Goal: Task Accomplishment & Management: Manage account settings

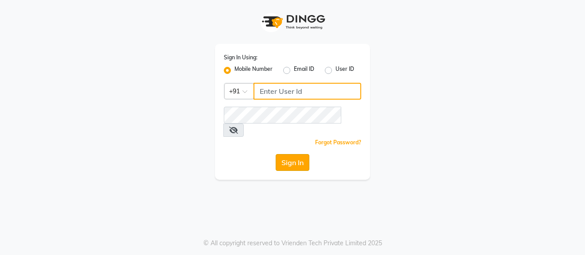
type input "8073656451"
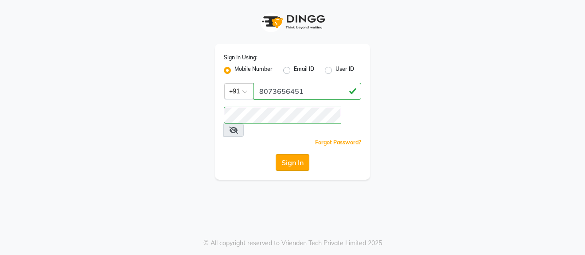
click at [295, 154] on button "Sign In" at bounding box center [292, 162] width 34 height 17
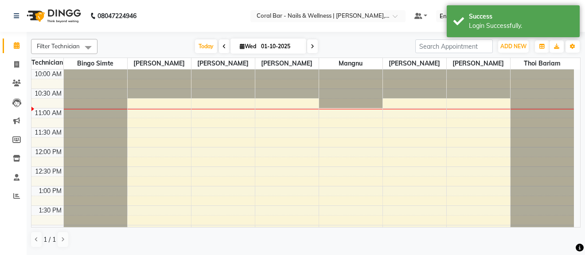
select select "en"
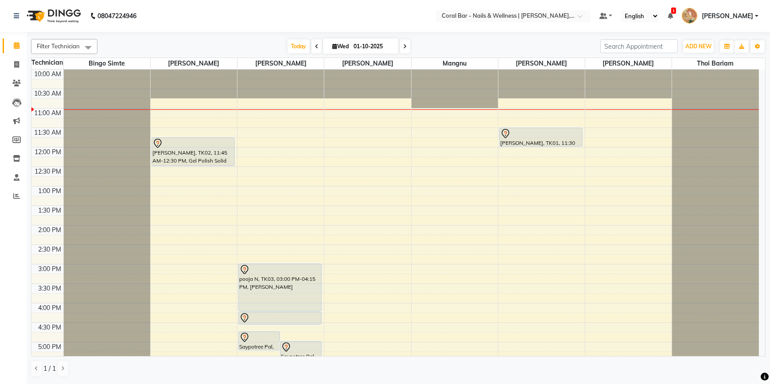
click at [403, 50] on span at bounding box center [404, 46] width 11 height 14
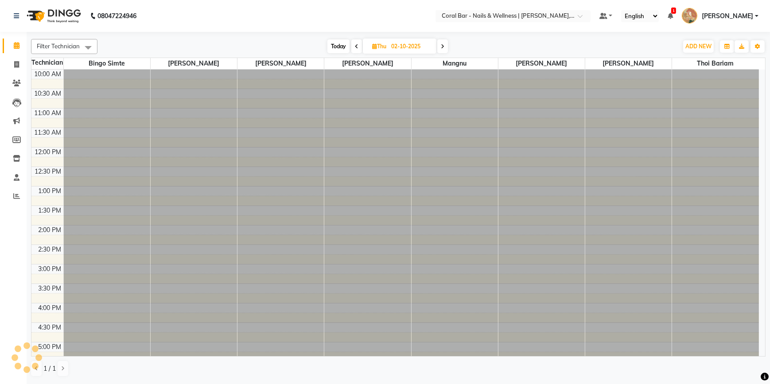
scroll to position [39, 0]
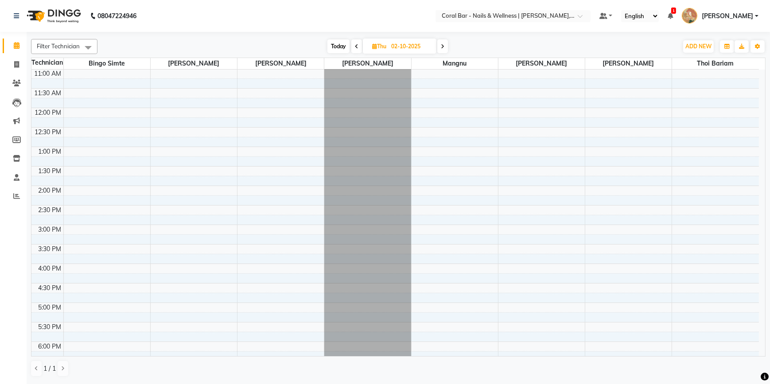
click at [355, 48] on icon at bounding box center [357, 46] width 4 height 5
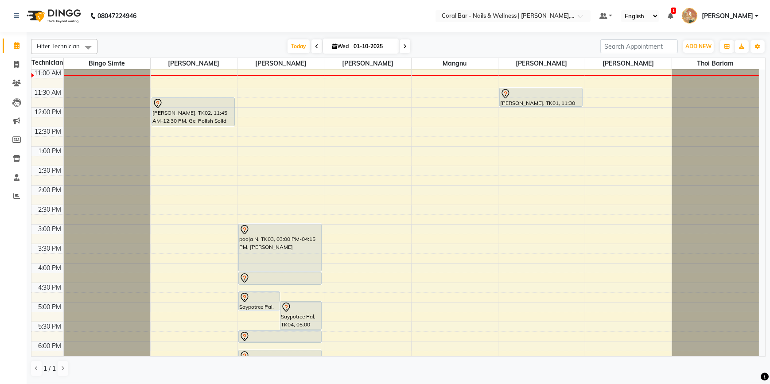
scroll to position [0, 0]
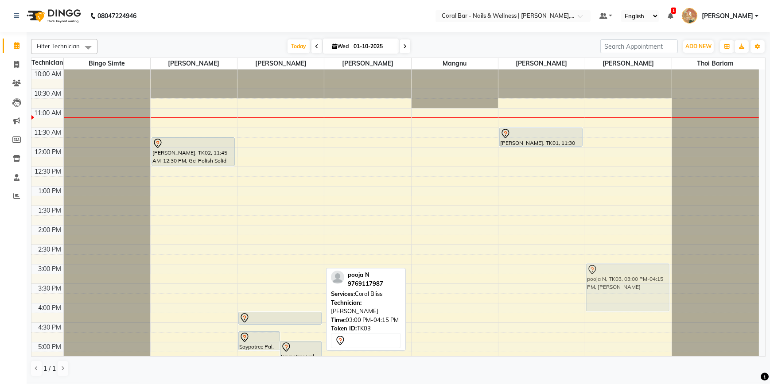
drag, startPoint x: 275, startPoint y: 296, endPoint x: 582, endPoint y: 289, distance: 307.9
click at [584, 255] on tr "[PERSON_NAME], TK02, 11:45 AM-12:30 PM, Gel Polish Solid Colors Saypotree Pal, …" at bounding box center [394, 303] width 727 height 467
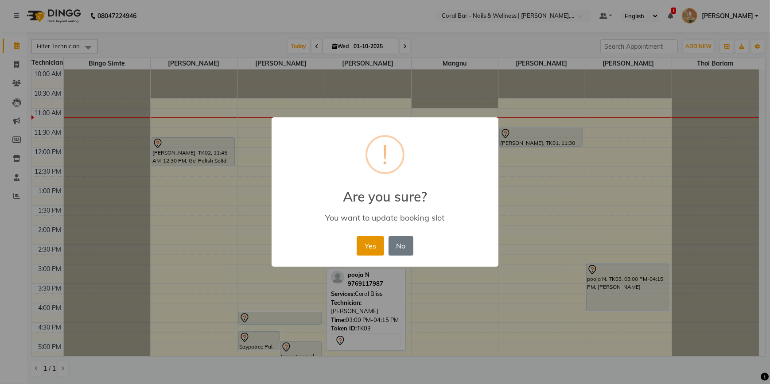
click at [371, 248] on button "Yes" at bounding box center [370, 245] width 27 height 19
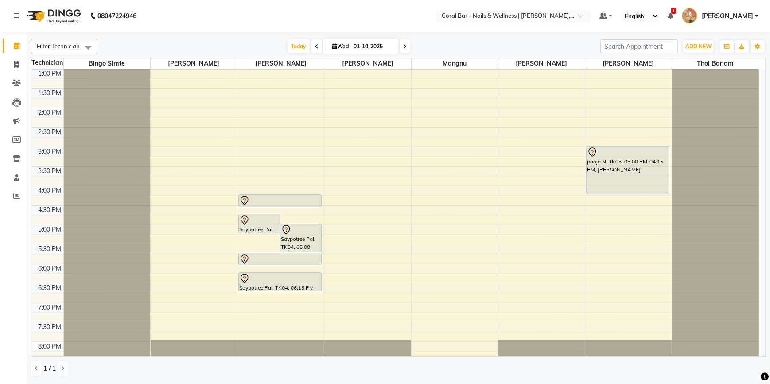
scroll to position [120, 0]
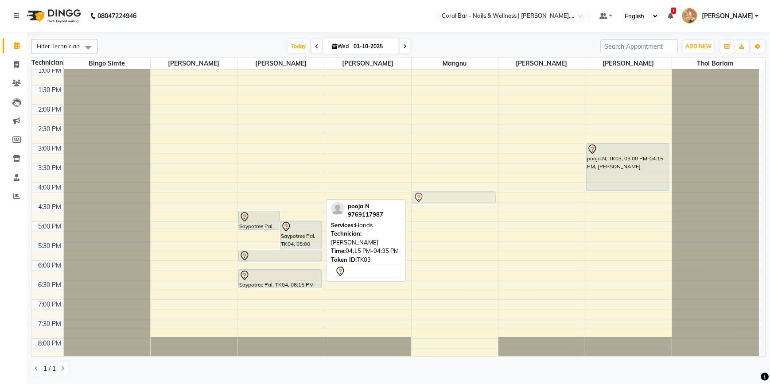
drag, startPoint x: 252, startPoint y: 192, endPoint x: 399, endPoint y: 193, distance: 147.0
click at [402, 193] on div "10:00 AM 10:30 AM 11:00 AM 11:30 AM 12:00 PM 12:30 PM 1:00 PM 1:30 PM 2:00 PM 2…" at bounding box center [394, 182] width 727 height 467
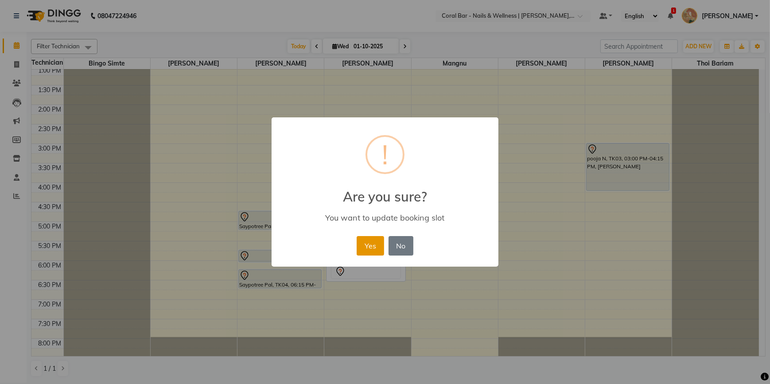
click at [376, 244] on button "Yes" at bounding box center [370, 245] width 27 height 19
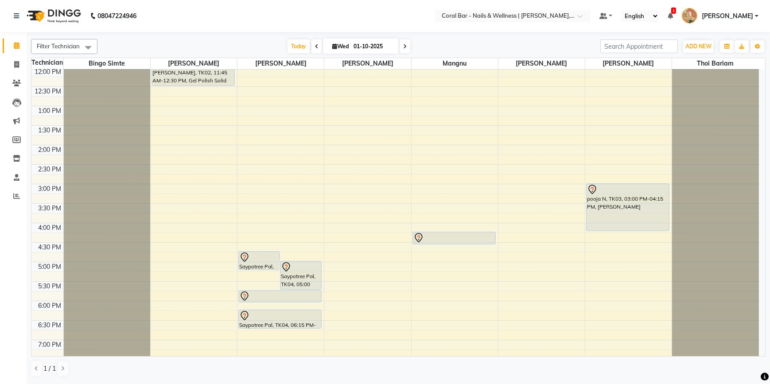
scroll to position [40, 0]
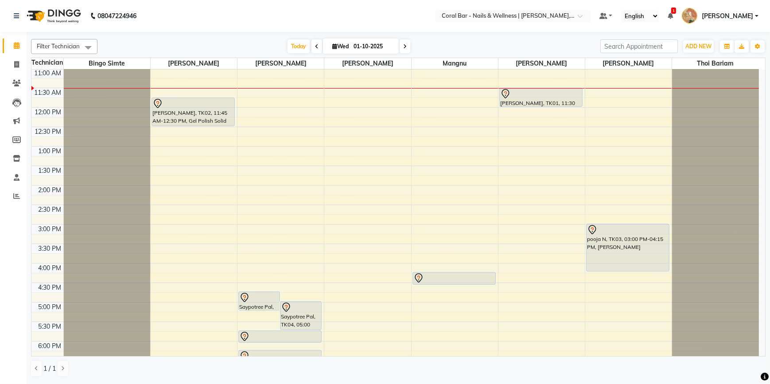
click at [407, 48] on span at bounding box center [404, 46] width 11 height 14
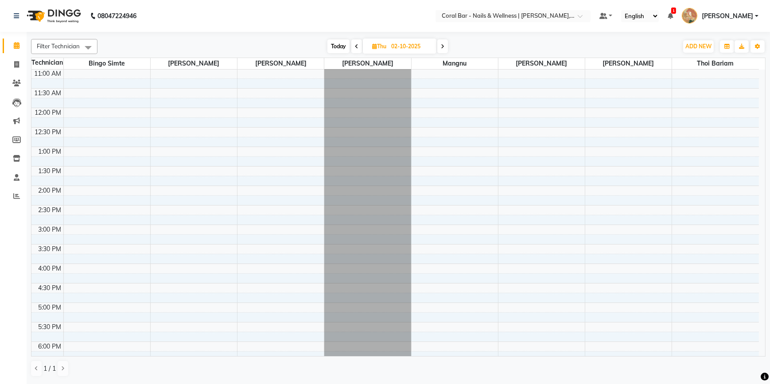
scroll to position [0, 0]
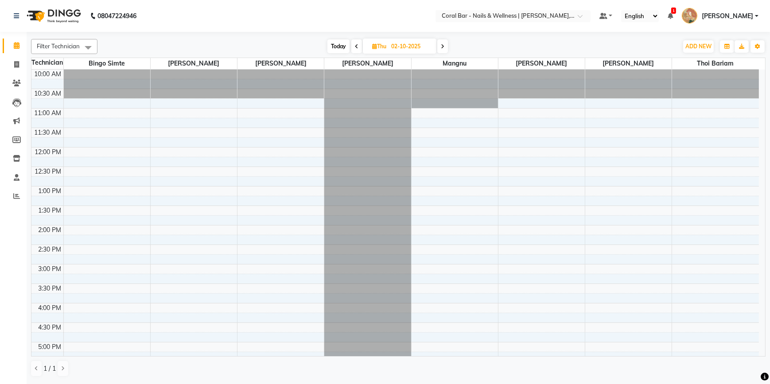
click at [442, 47] on icon at bounding box center [443, 46] width 4 height 5
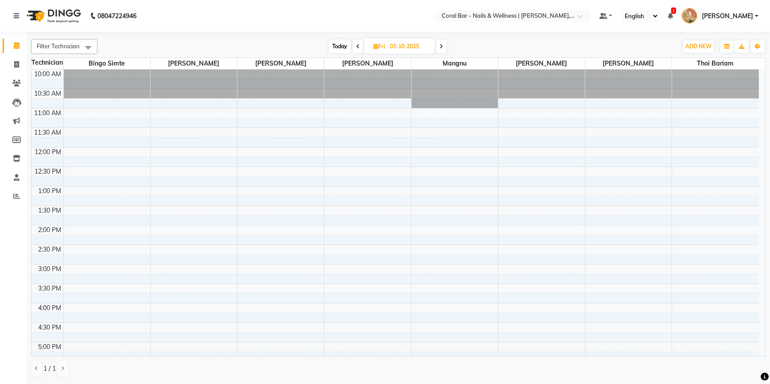
click at [443, 47] on span at bounding box center [441, 46] width 11 height 14
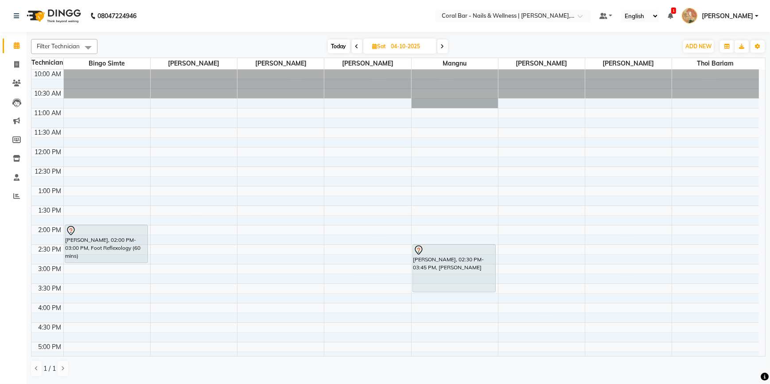
click at [442, 49] on span at bounding box center [442, 46] width 11 height 14
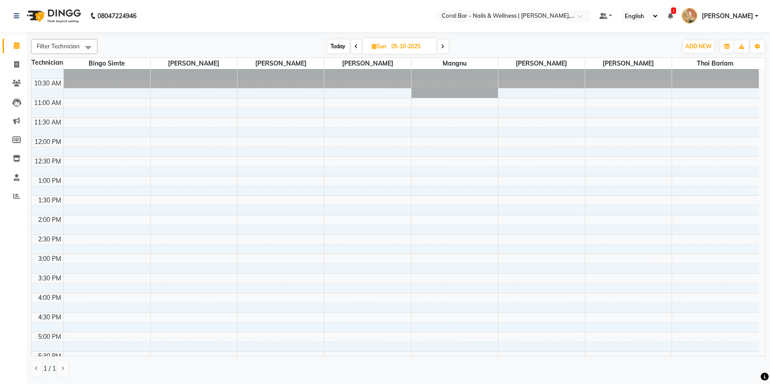
scroll to position [40, 0]
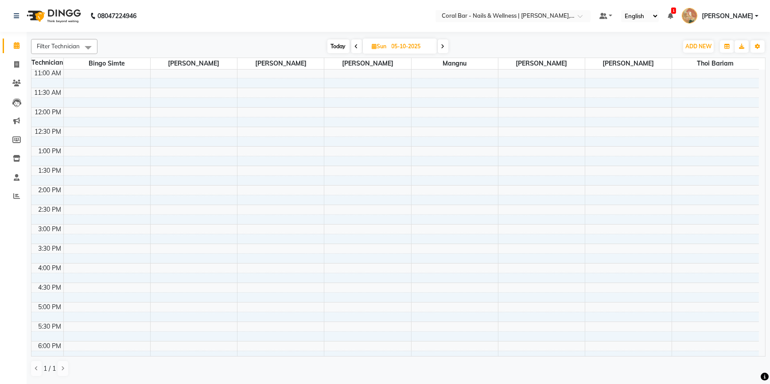
click at [337, 51] on span "Today" at bounding box center [338, 46] width 22 height 14
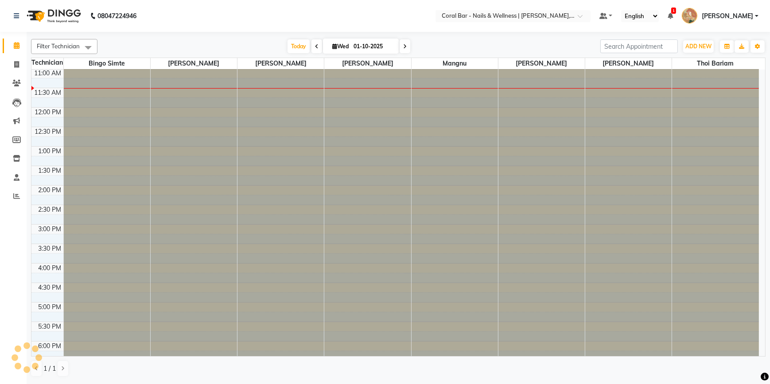
scroll to position [39, 0]
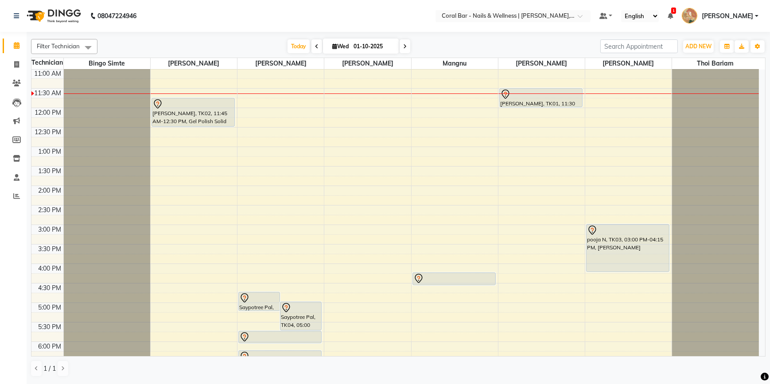
click at [312, 42] on span at bounding box center [316, 46] width 11 height 14
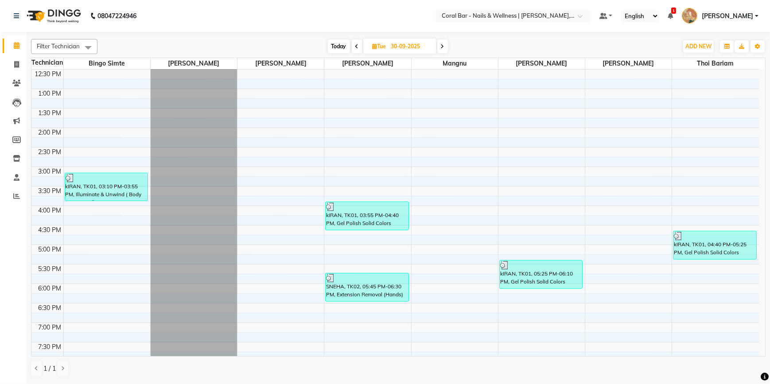
scroll to position [120, 0]
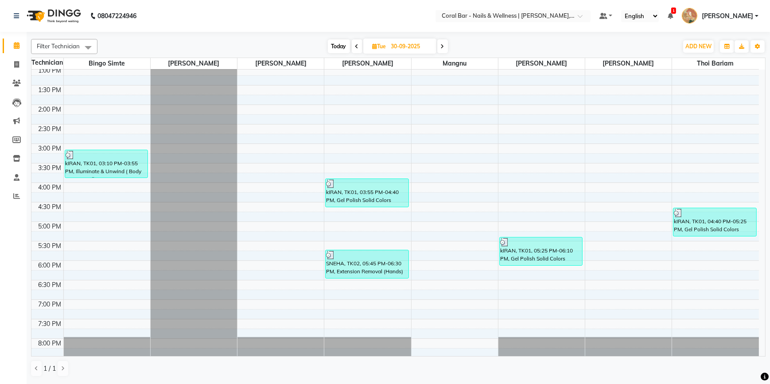
drag, startPoint x: 442, startPoint y: 44, endPoint x: 426, endPoint y: 85, distance: 43.8
click at [442, 45] on icon at bounding box center [443, 46] width 4 height 5
type input "01-10-2025"
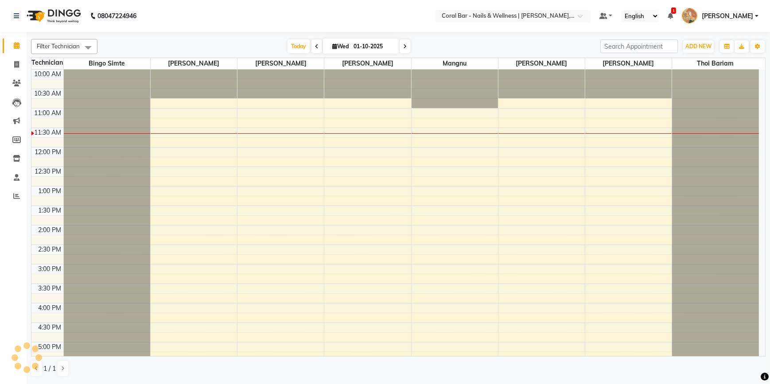
scroll to position [39, 0]
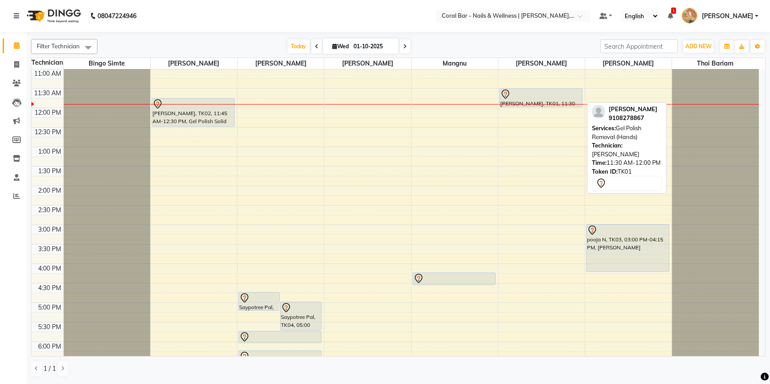
click at [567, 93] on div at bounding box center [540, 94] width 81 height 11
click at [562, 98] on div at bounding box center [540, 94] width 81 height 11
select select "7"
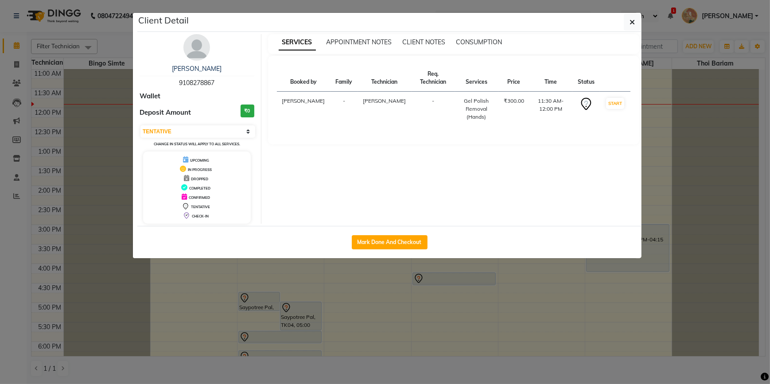
click at [410, 226] on div "Mark Done And Checkout" at bounding box center [389, 242] width 504 height 32
click at [407, 238] on button "Mark Done And Checkout" at bounding box center [390, 242] width 76 height 14
select select "7157"
select select "service"
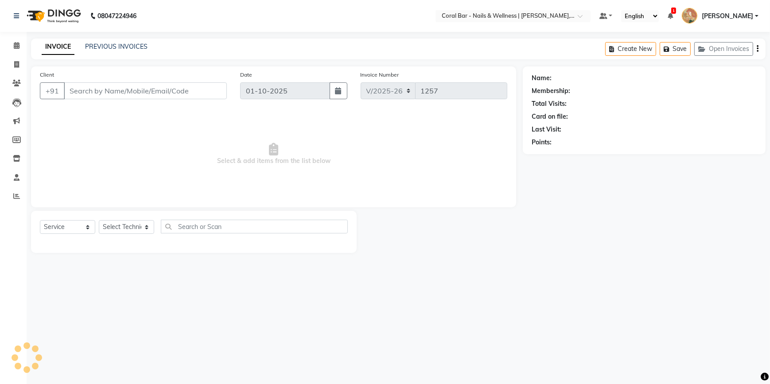
select select "3"
type input "9108278867"
select select "66409"
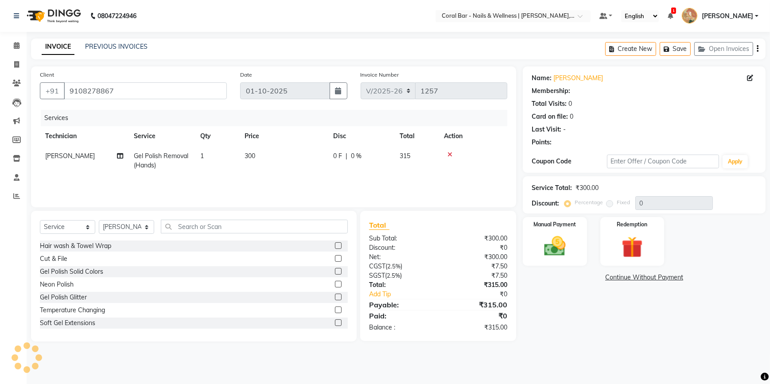
select select "1: Object"
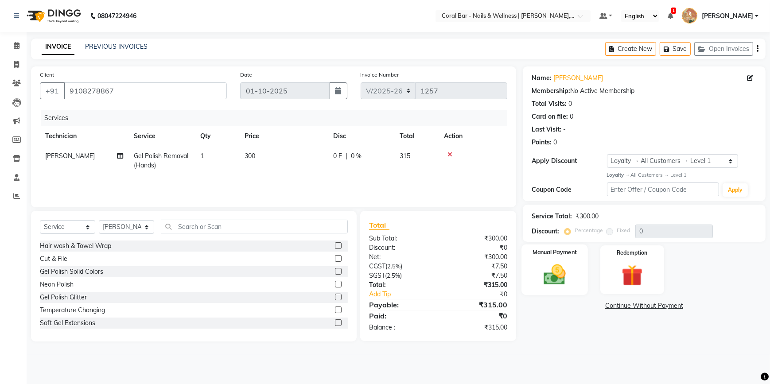
click at [558, 255] on img at bounding box center [555, 275] width 36 height 26
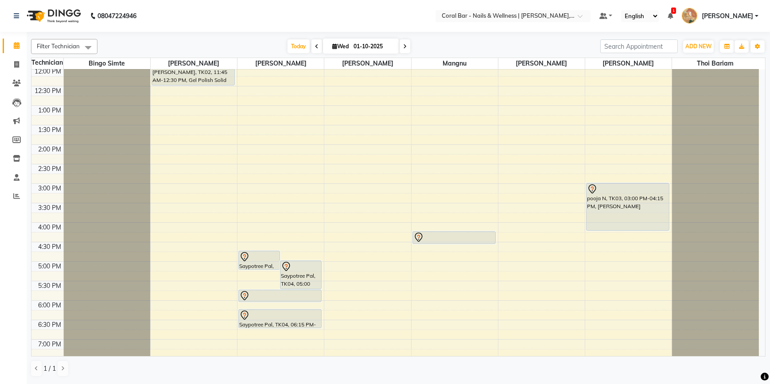
scroll to position [80, 0]
